Goal: Task Accomplishment & Management: Use online tool/utility

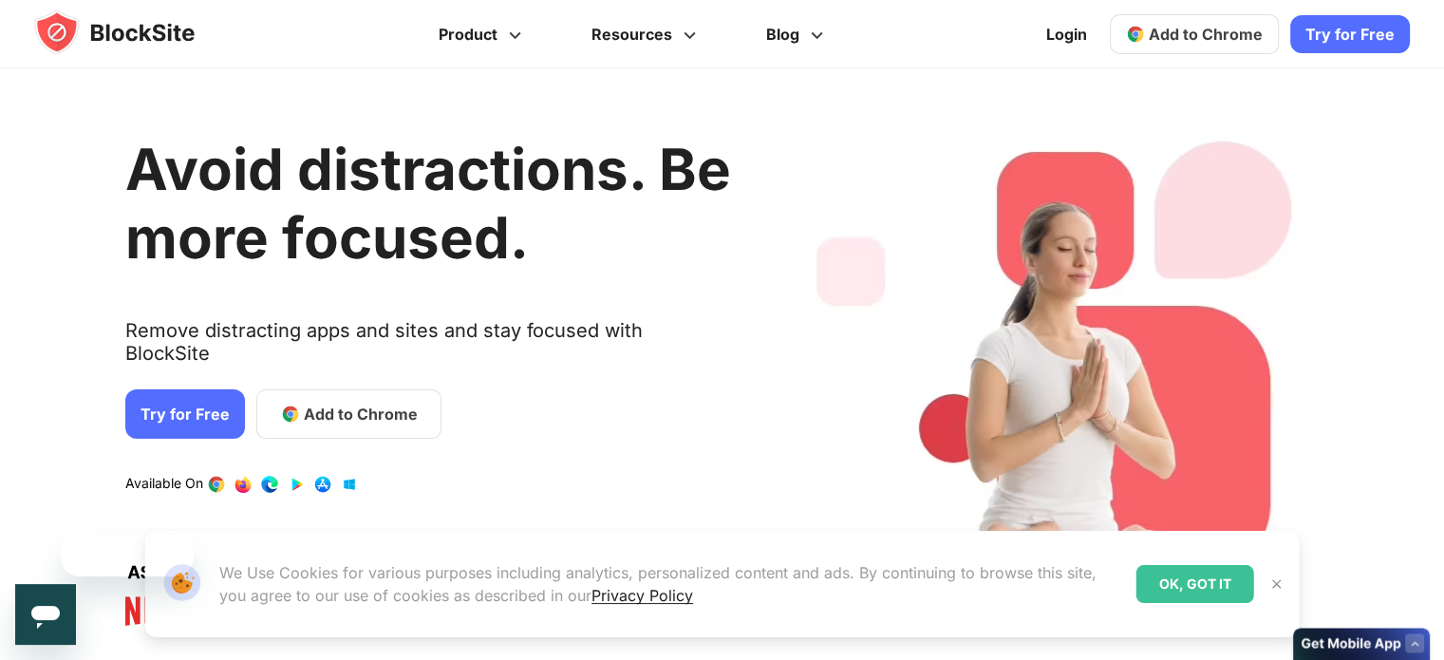
click at [1269, 46] on link "Add to Chrome" at bounding box center [1194, 34] width 169 height 40
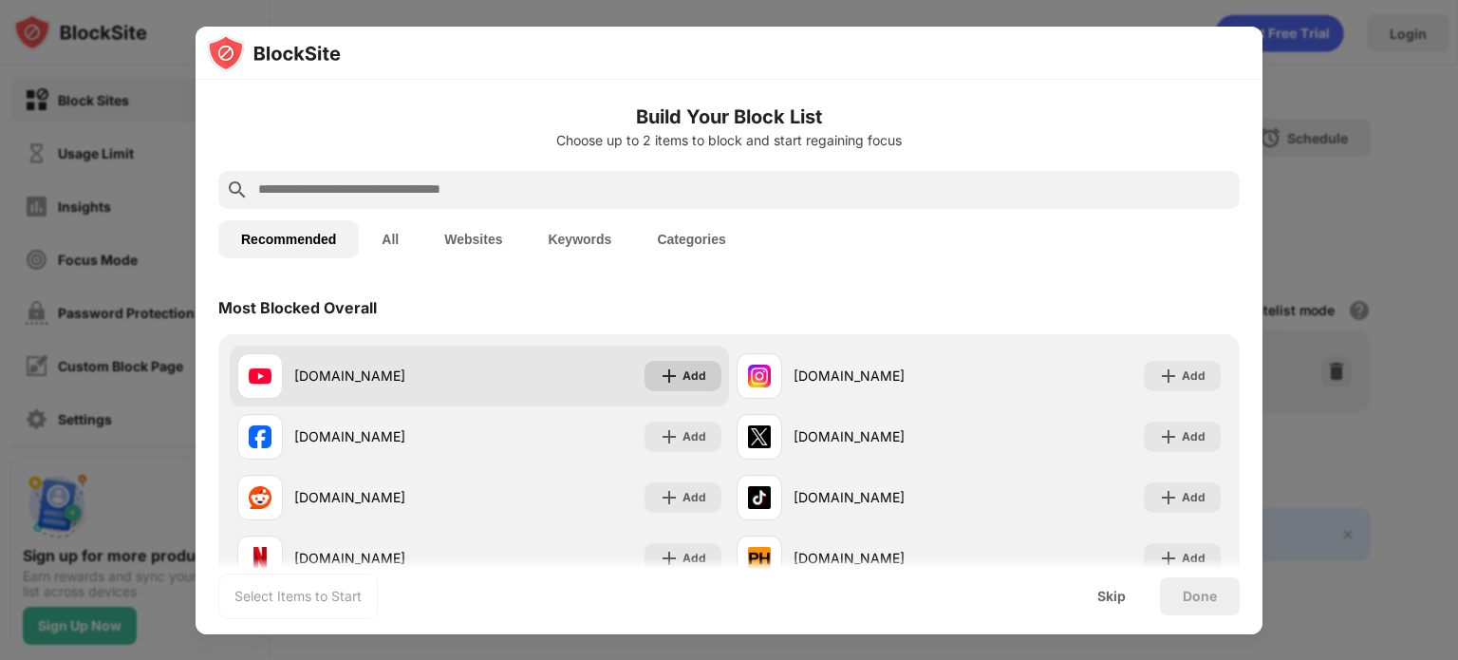
click at [668, 378] on img at bounding box center [669, 375] width 19 height 19
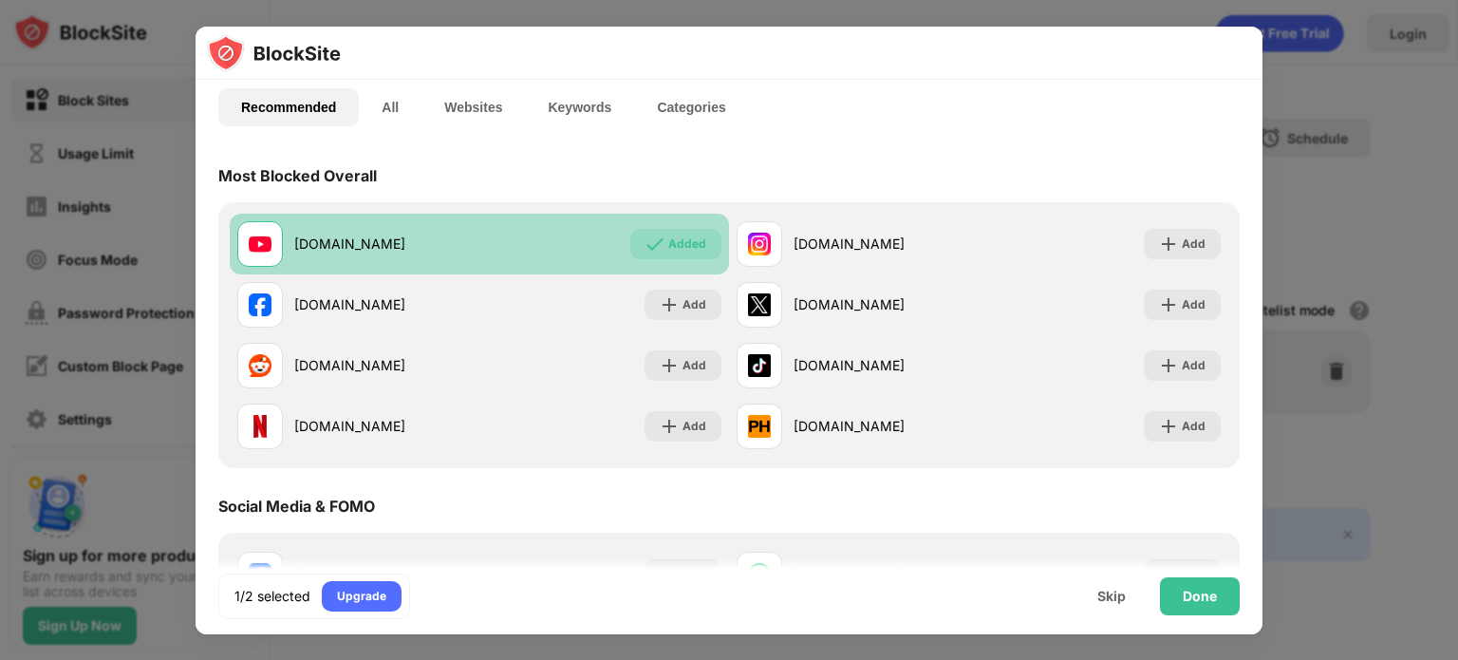
scroll to position [133, 0]
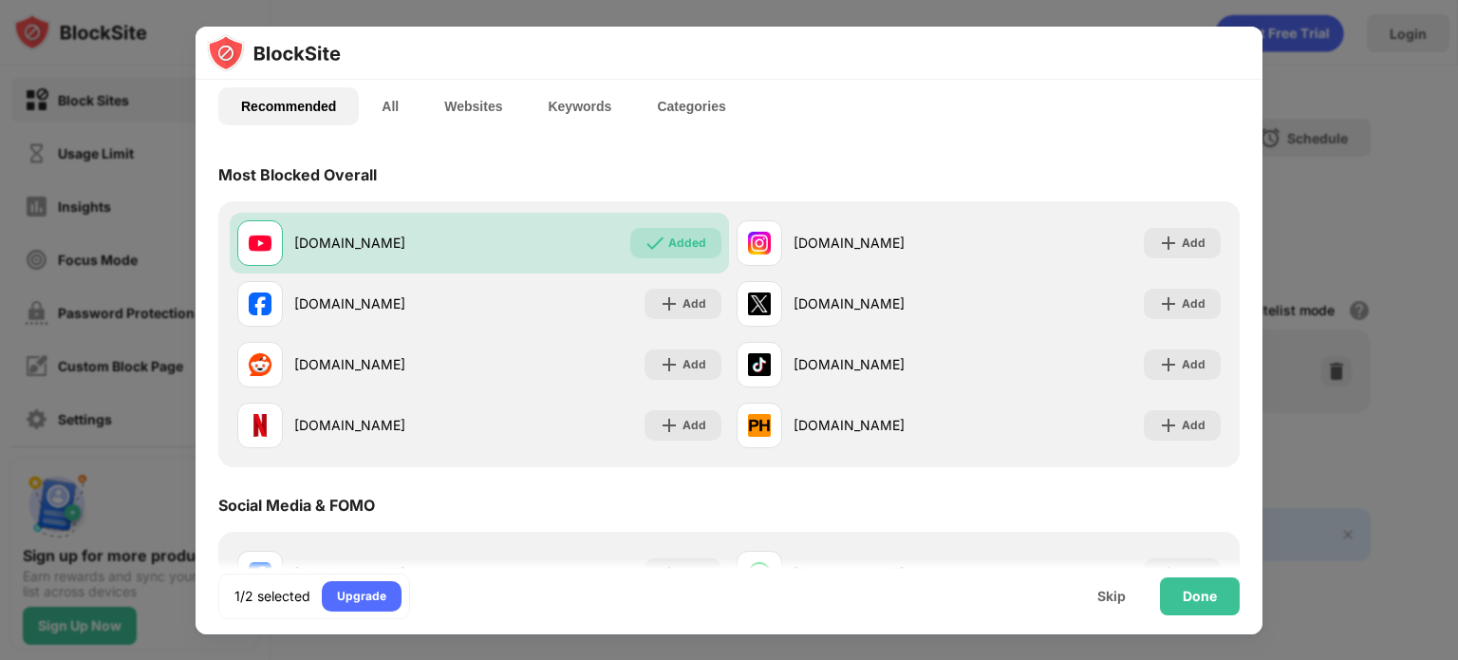
click at [493, 105] on button "Websites" at bounding box center [473, 106] width 103 height 38
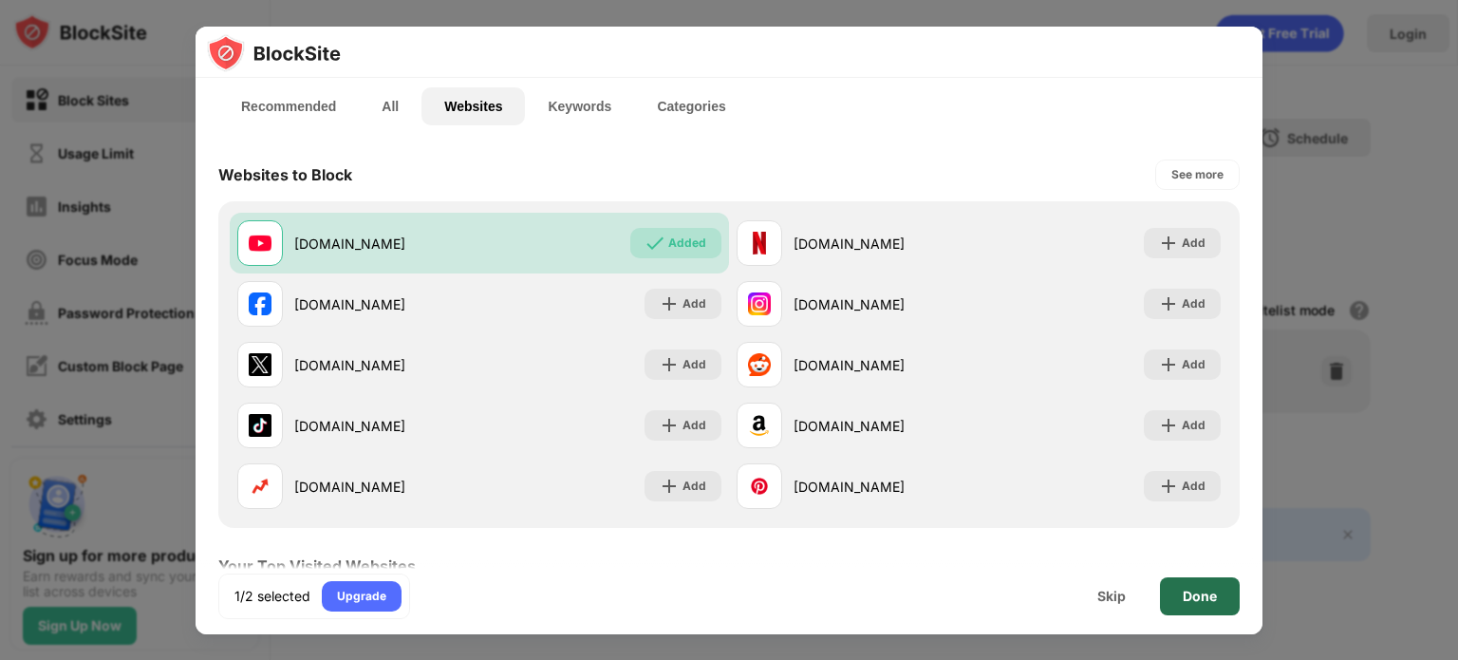
click at [1199, 591] on div "Done" at bounding box center [1200, 596] width 34 height 15
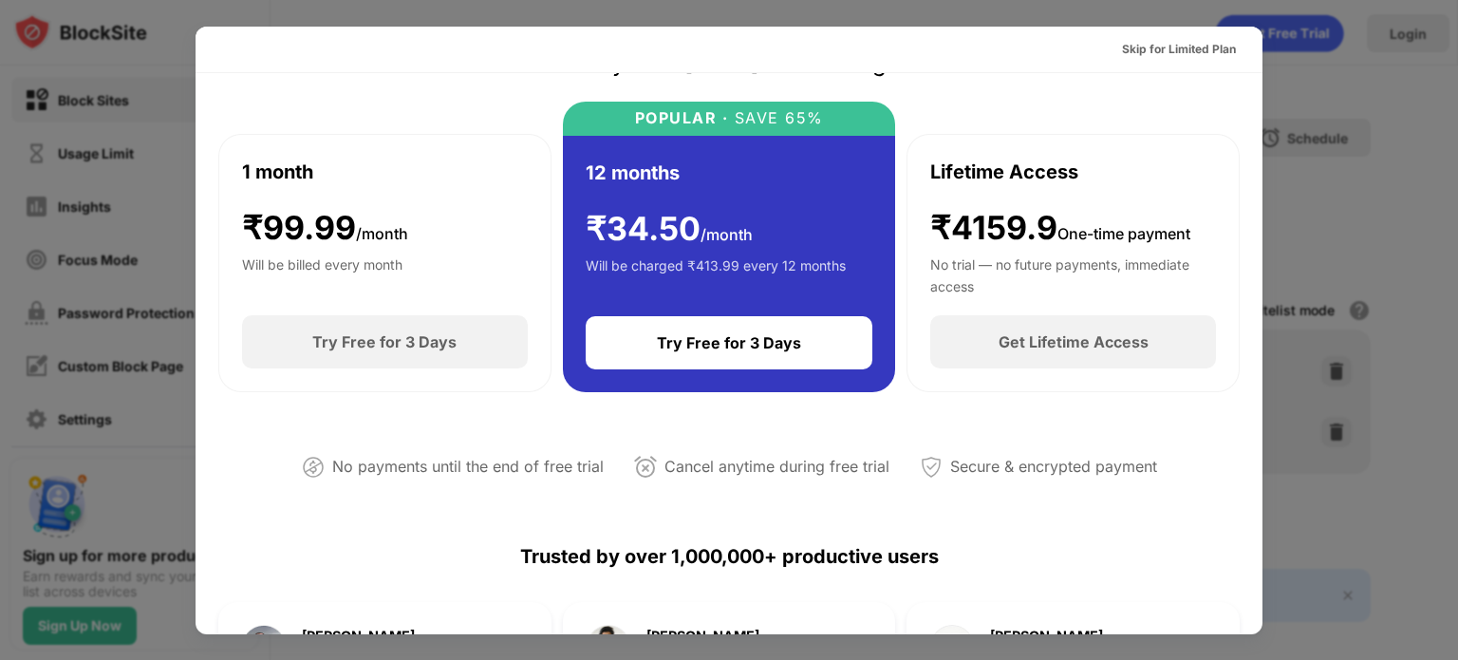
scroll to position [0, 0]
